Goal: Check status: Check status

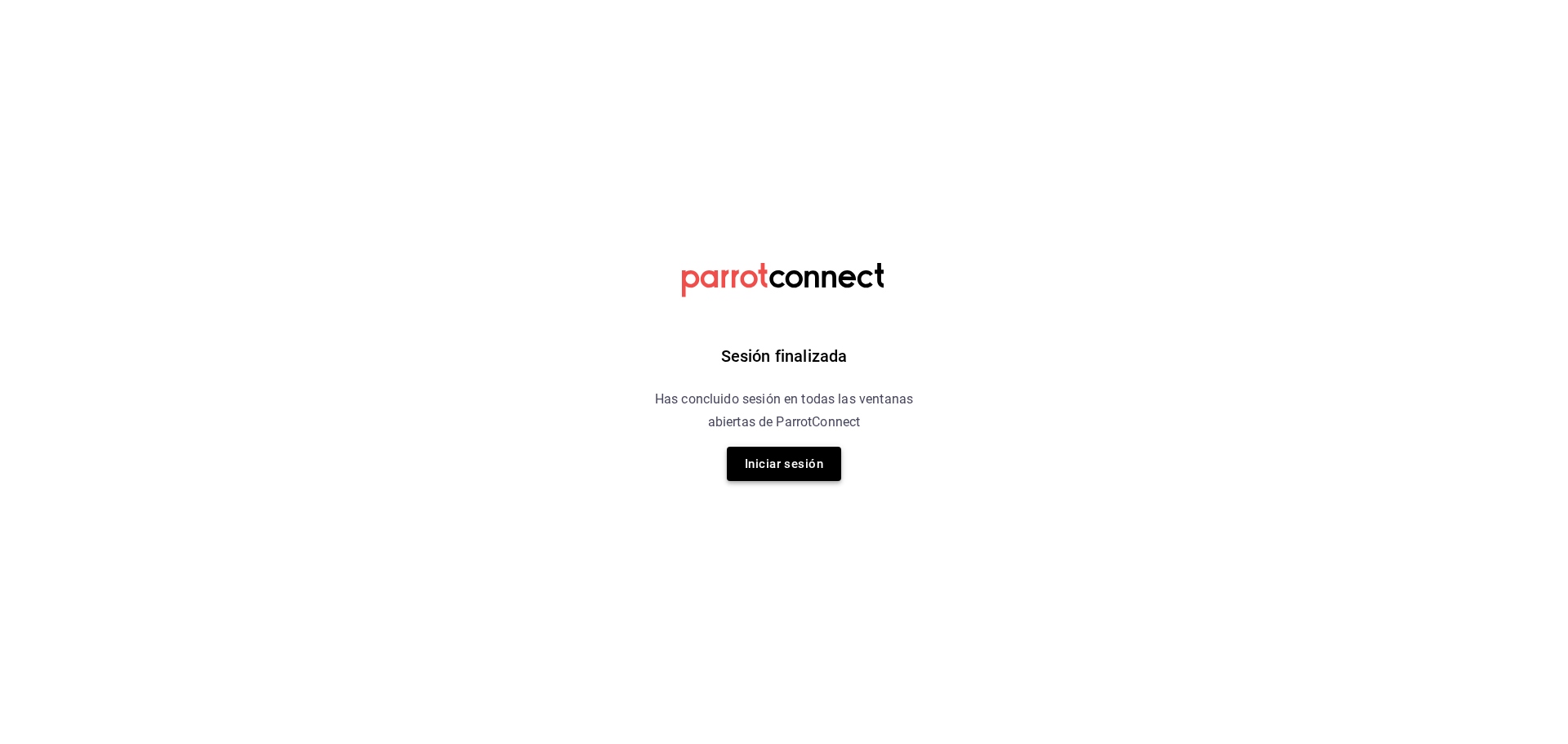
click at [786, 465] on button "Iniciar sesión" at bounding box center [784, 464] width 115 height 35
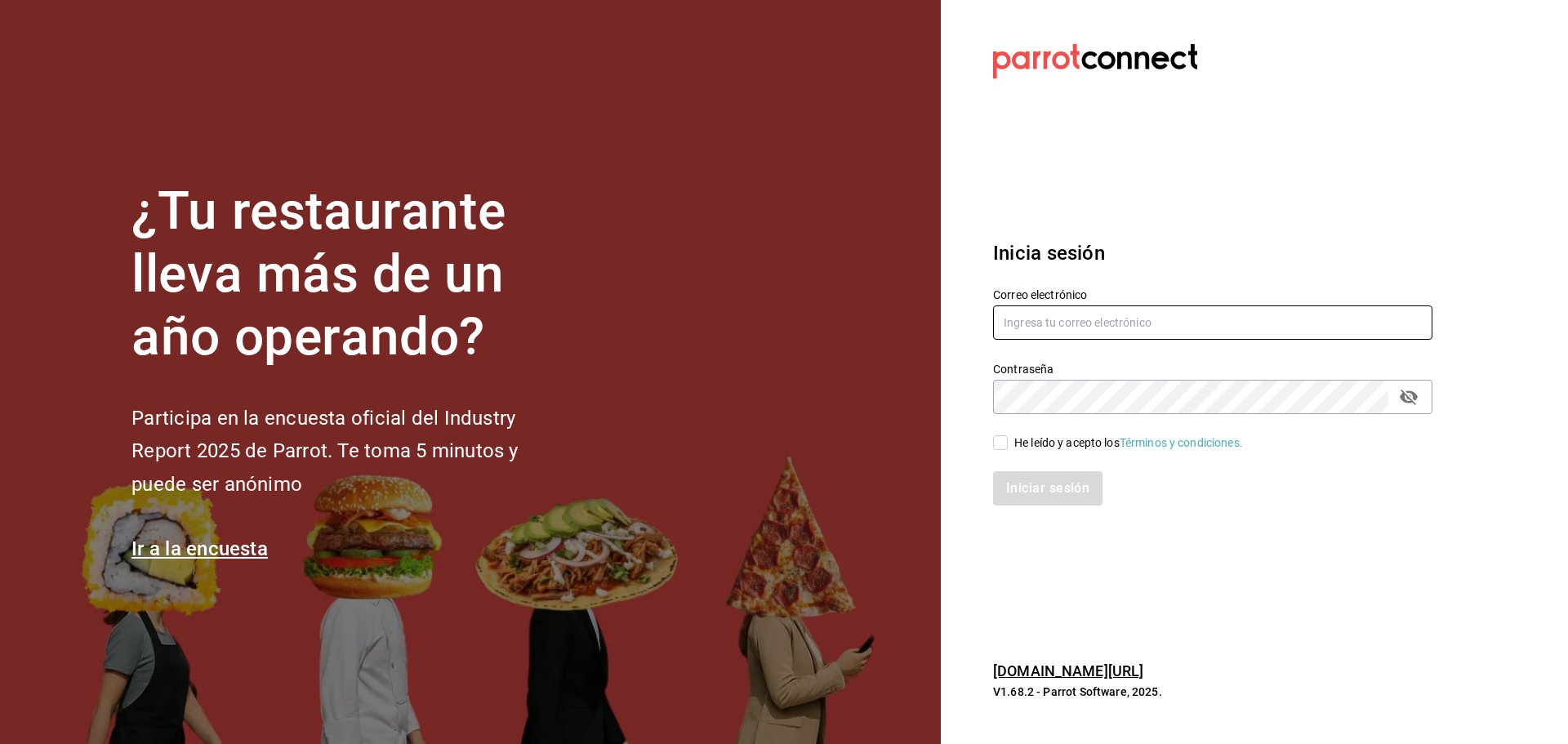
type input "[PERSON_NAME][EMAIL_ADDRESS][PERSON_NAME][DOMAIN_NAME]"
click at [1010, 443] on span "He leído y acepto los Términos y condiciones." at bounding box center [1125, 443] width 235 height 17
click at [1008, 443] on input "He leído y acepto los Términos y condiciones." at bounding box center [1001, 443] width 15 height 15
checkbox input "true"
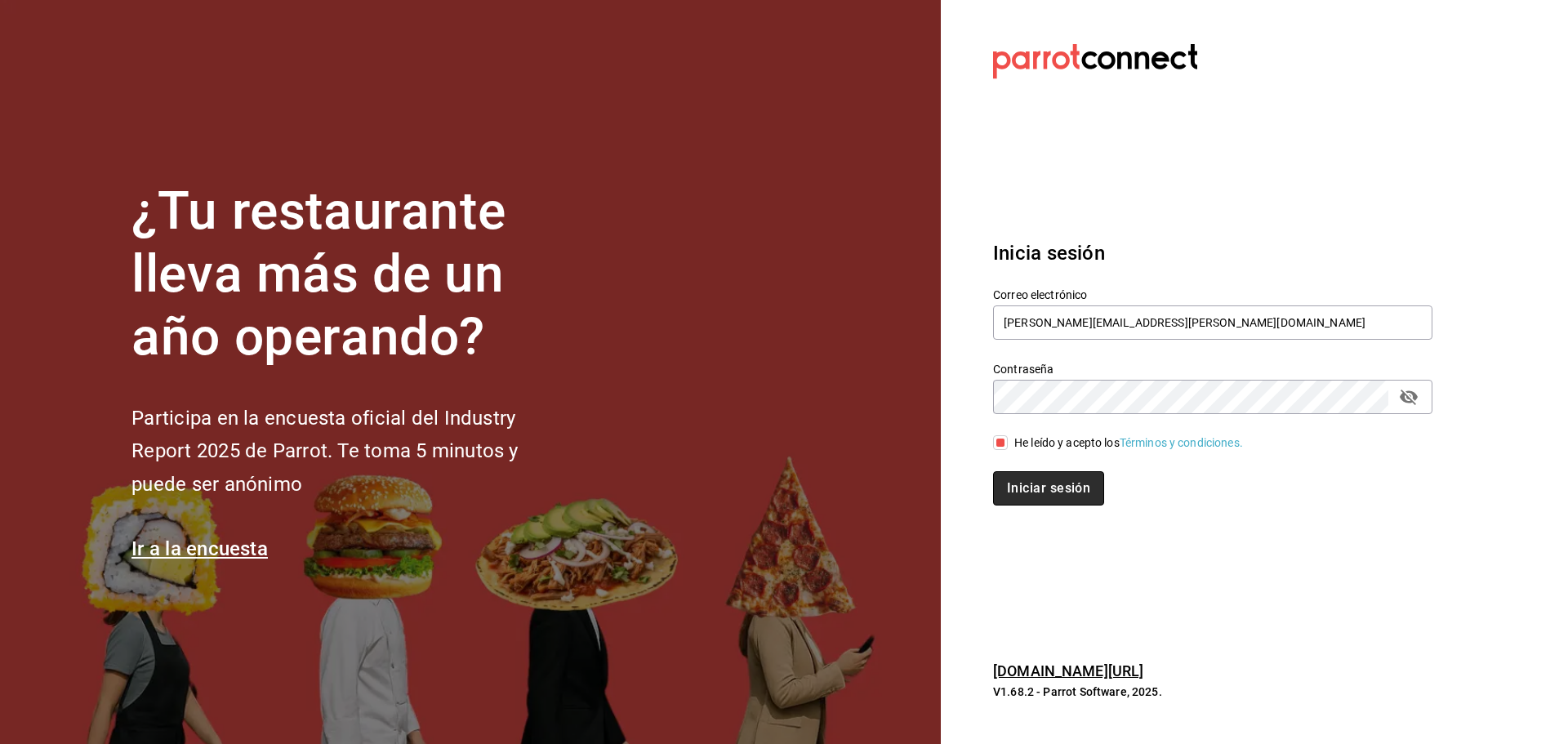
click at [1077, 487] on button "Iniciar sesión" at bounding box center [1048, 488] width 111 height 35
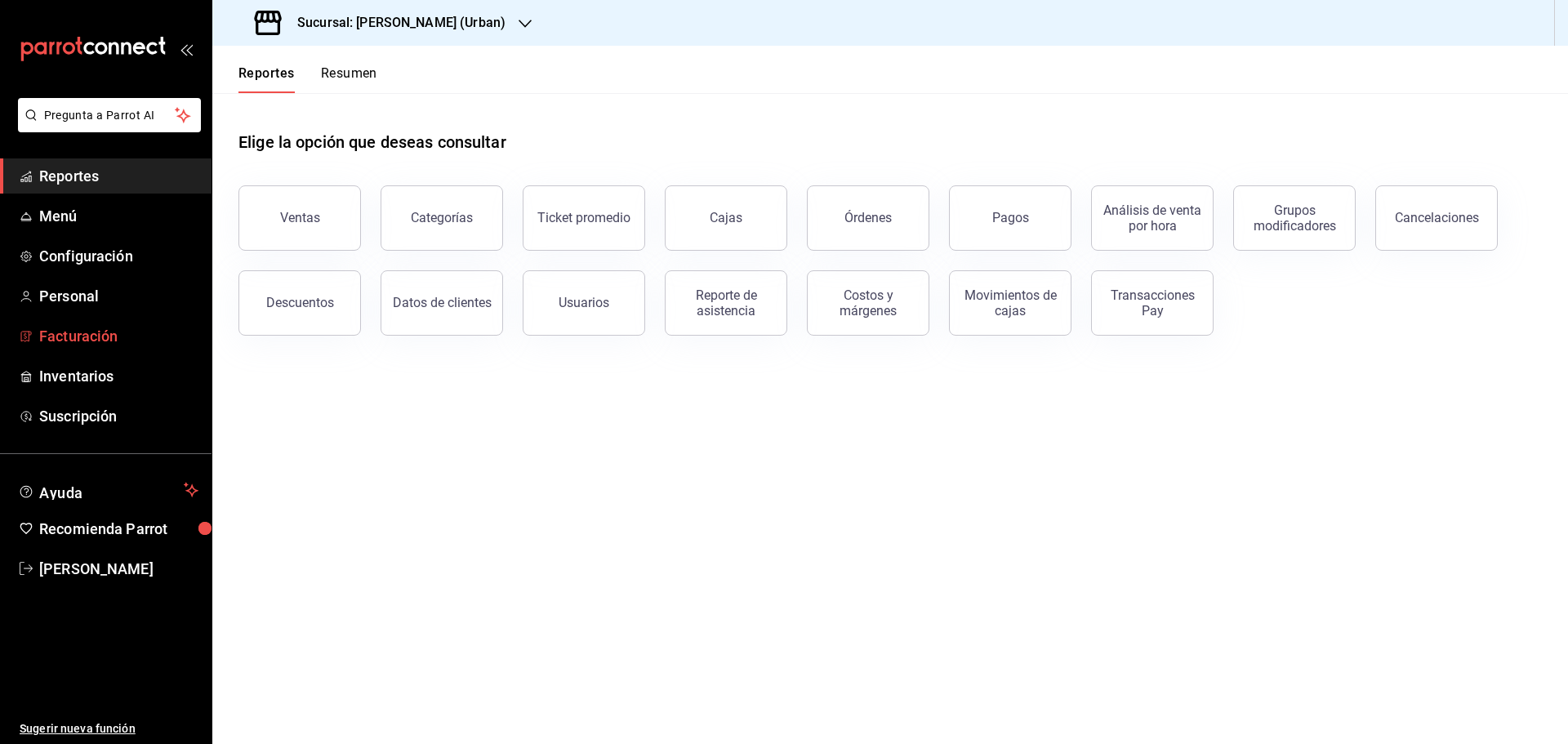
click at [82, 337] on span "Facturación" at bounding box center [119, 336] width 159 height 22
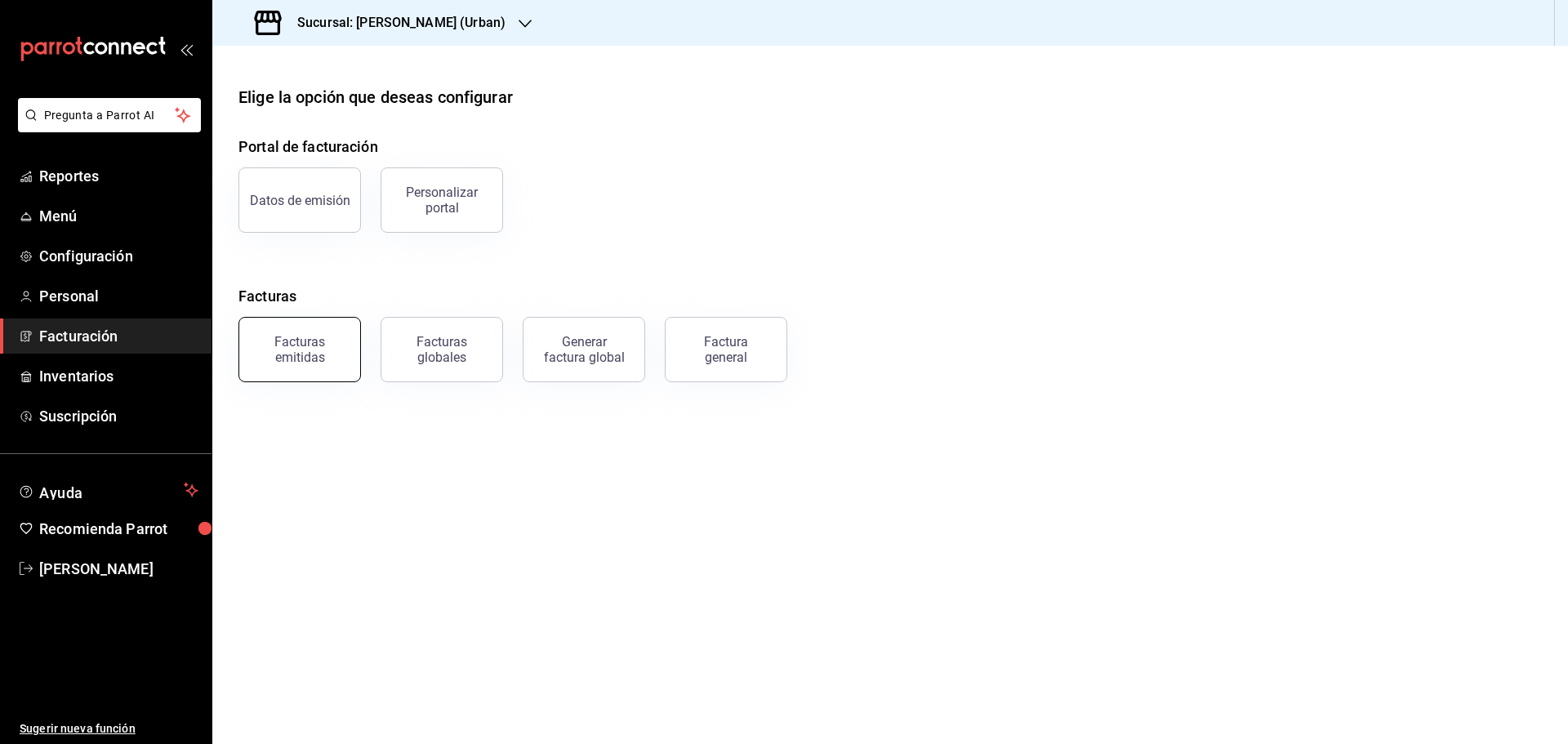
click at [305, 332] on button "Facturas emitidas" at bounding box center [299, 349] width 123 height 65
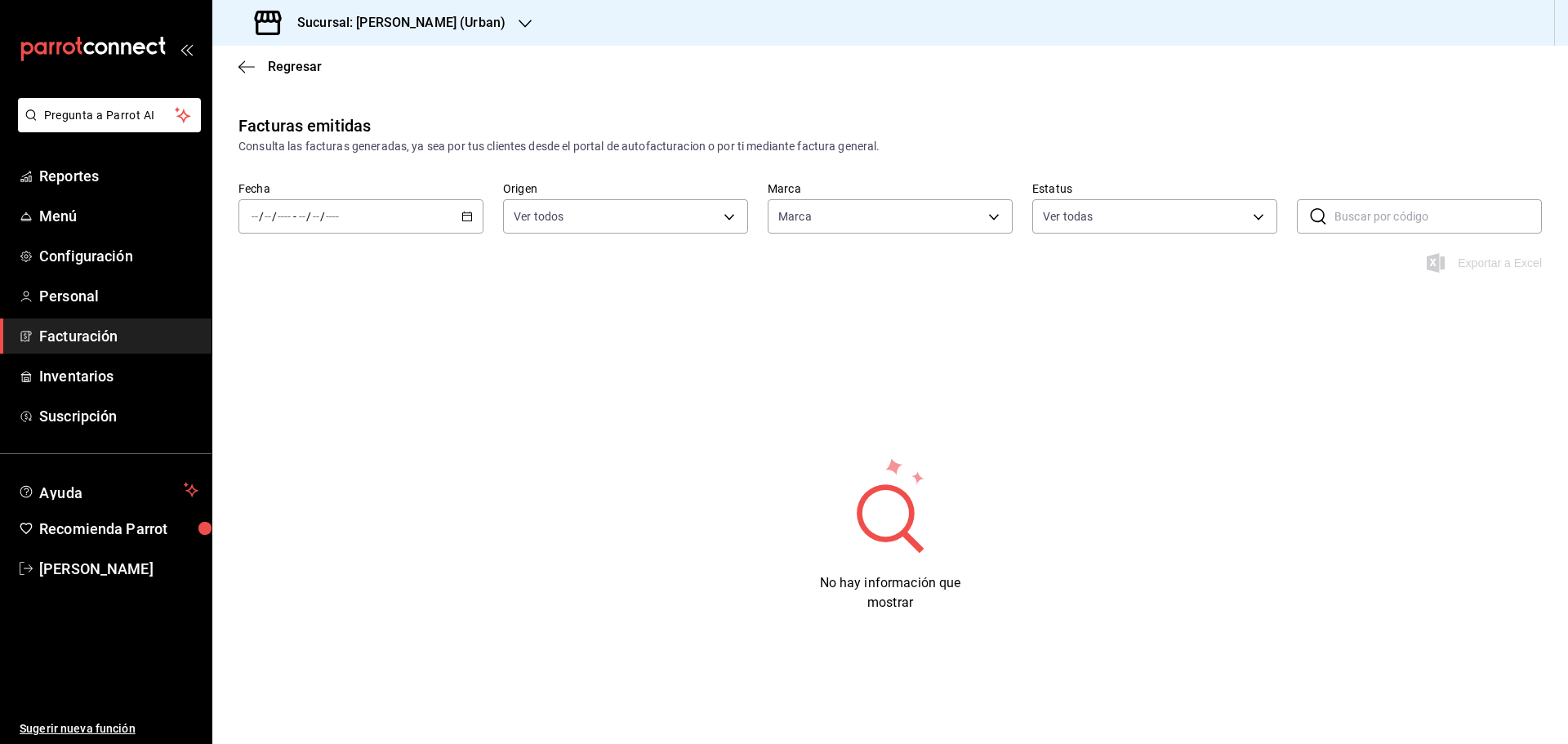
type input "a3f1072c-a2f6-4d19-b8c8-098f1c30499a"
click at [1448, 207] on input "text" at bounding box center [1439, 217] width 208 height 33
click at [1373, 224] on input "text" at bounding box center [1439, 217] width 208 height 33
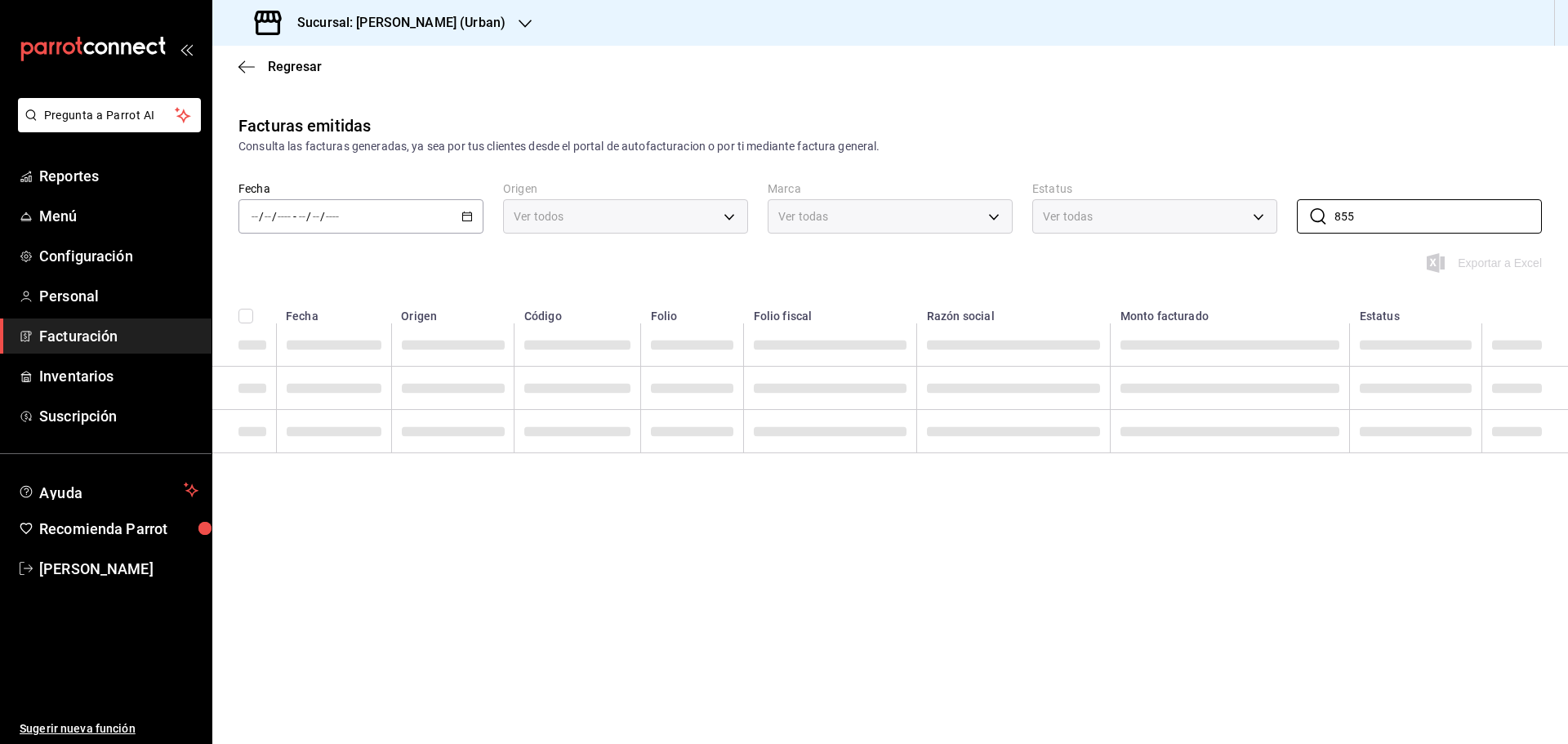
type input "855"
